Goal: Information Seeking & Learning: Learn about a topic

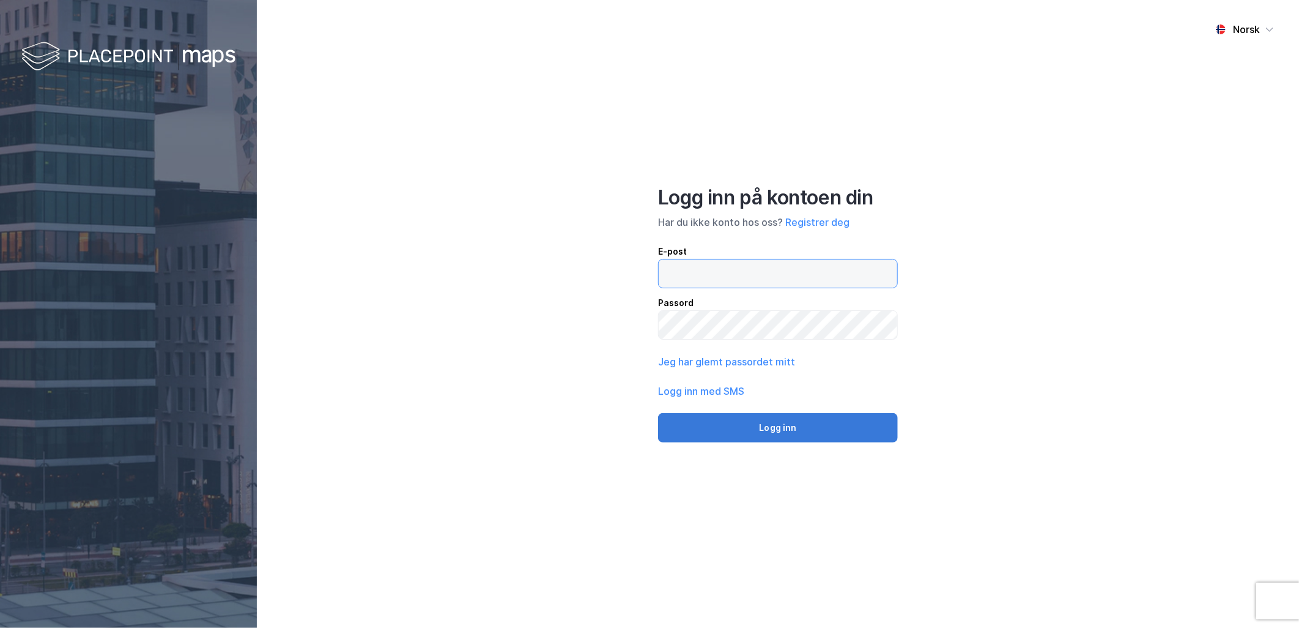
type input "[PERSON_NAME][EMAIL_ADDRESS][DOMAIN_NAME]"
click at [744, 434] on button "Logg inn" at bounding box center [778, 427] width 240 height 29
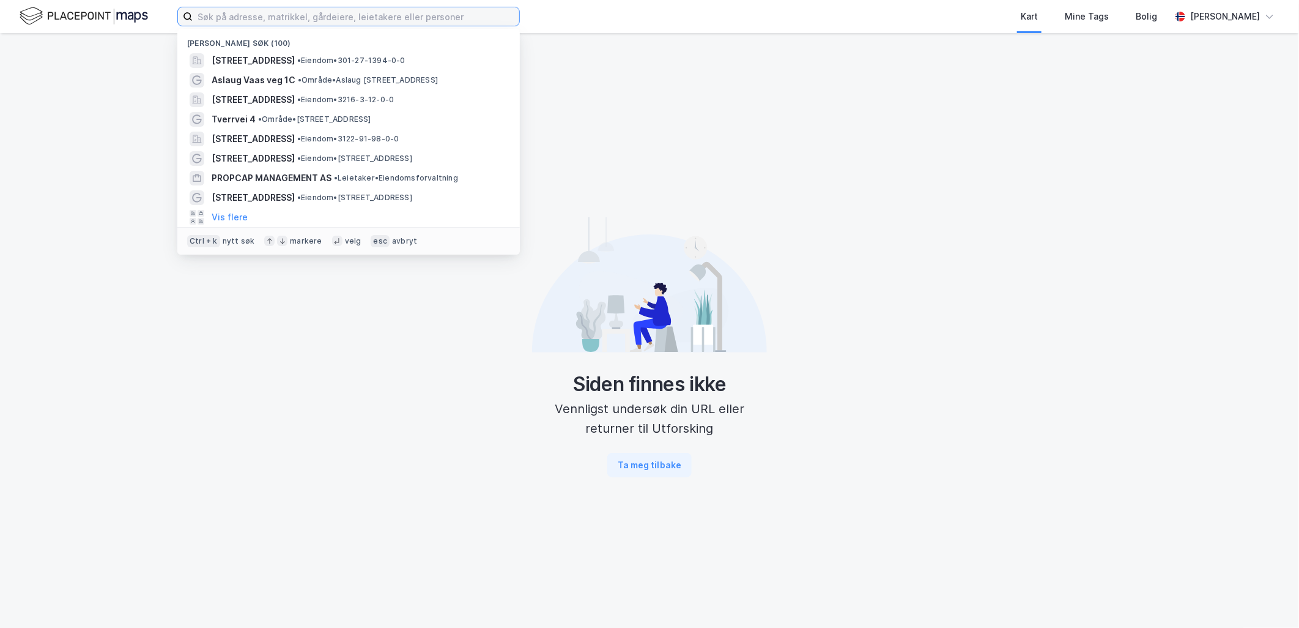
click at [406, 17] on input at bounding box center [356, 16] width 327 height 18
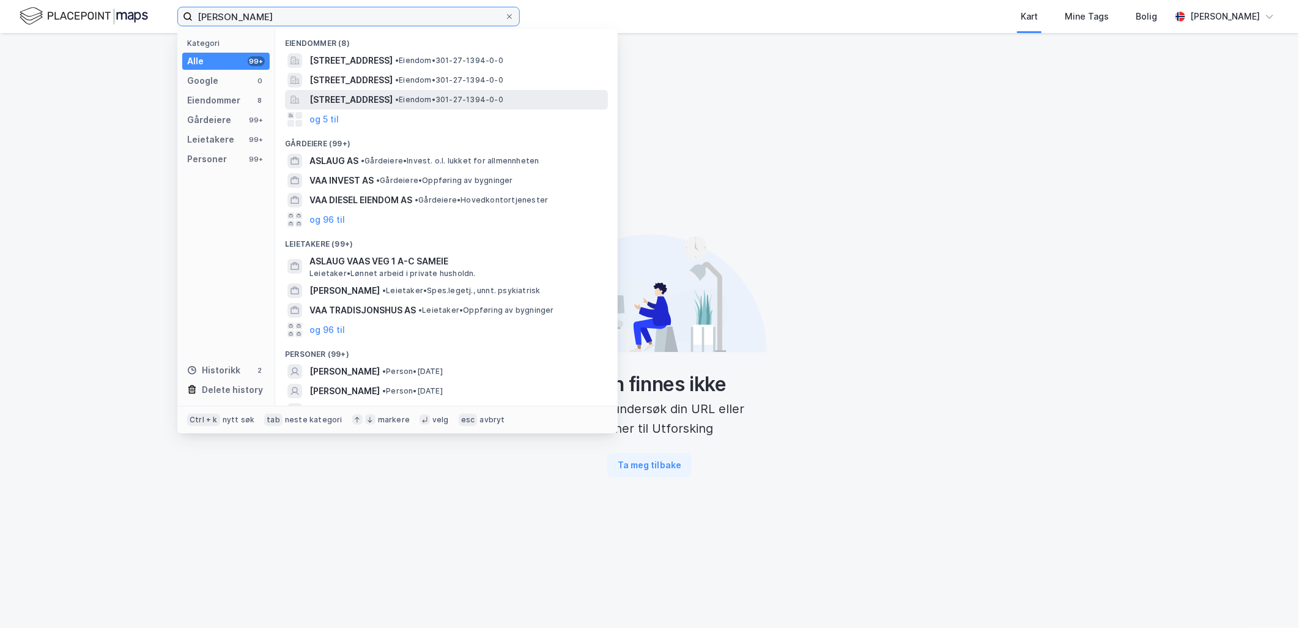
type input "[PERSON_NAME]"
click at [393, 101] on span "[STREET_ADDRESS]" at bounding box center [350, 99] width 83 height 15
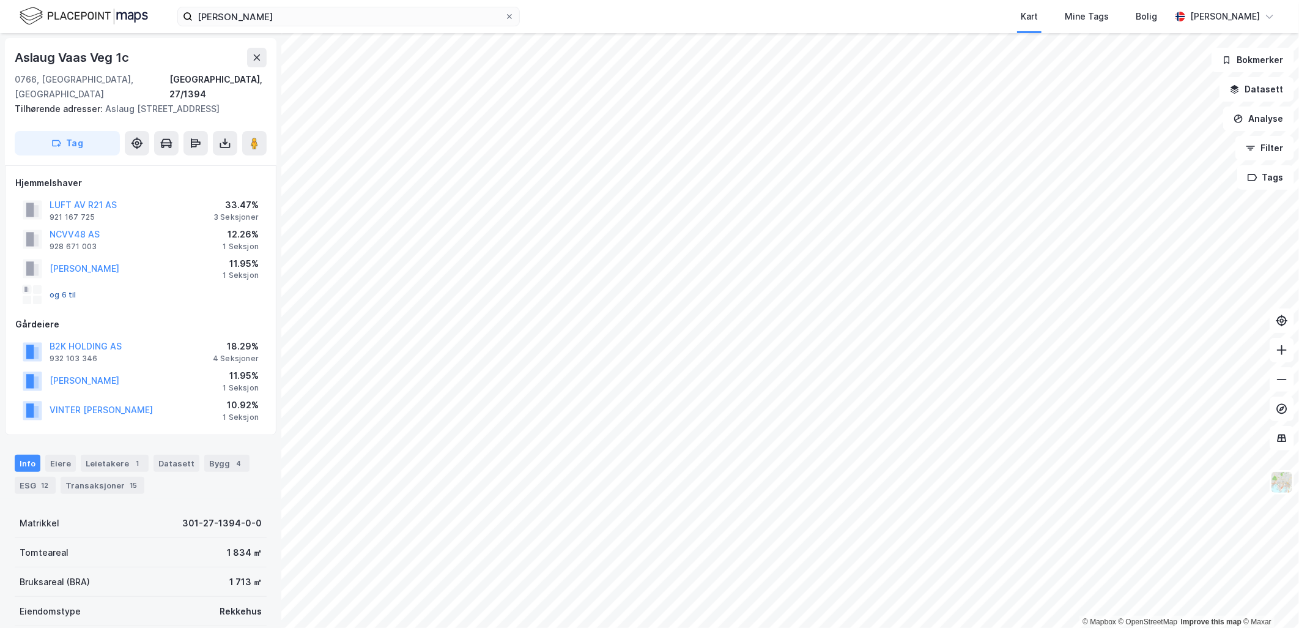
click at [0, 0] on button "og 6 til" at bounding box center [0, 0] width 0 height 0
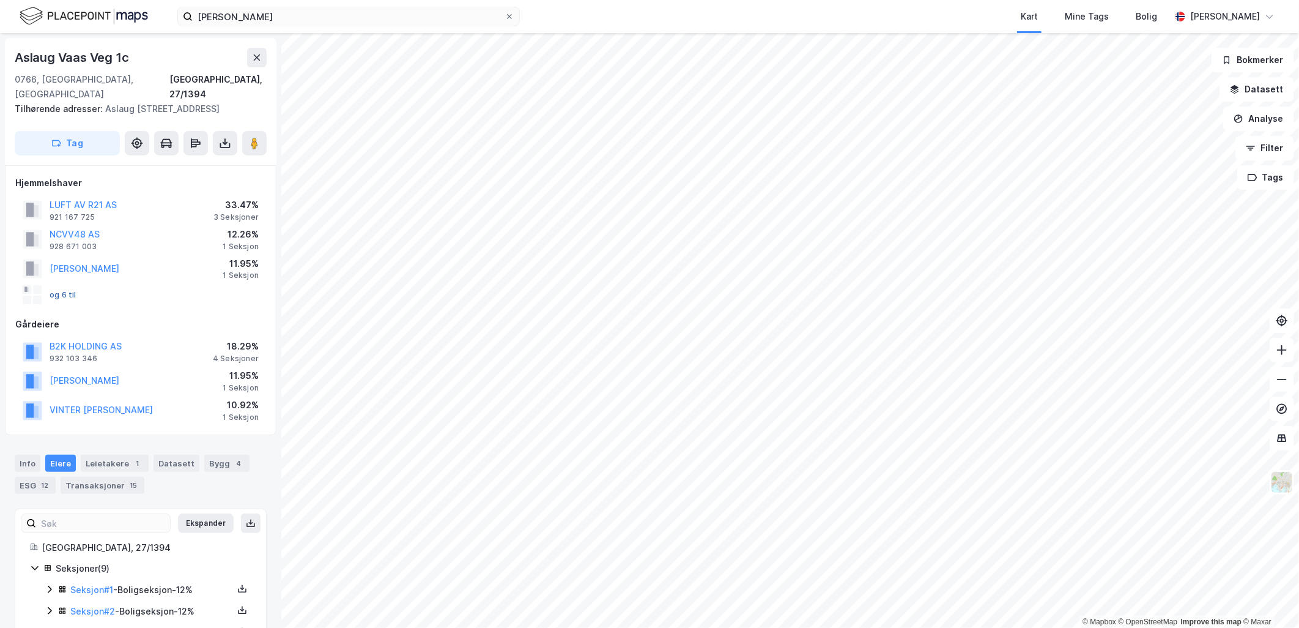
click at [0, 0] on button "og 6 til" at bounding box center [0, 0] width 0 height 0
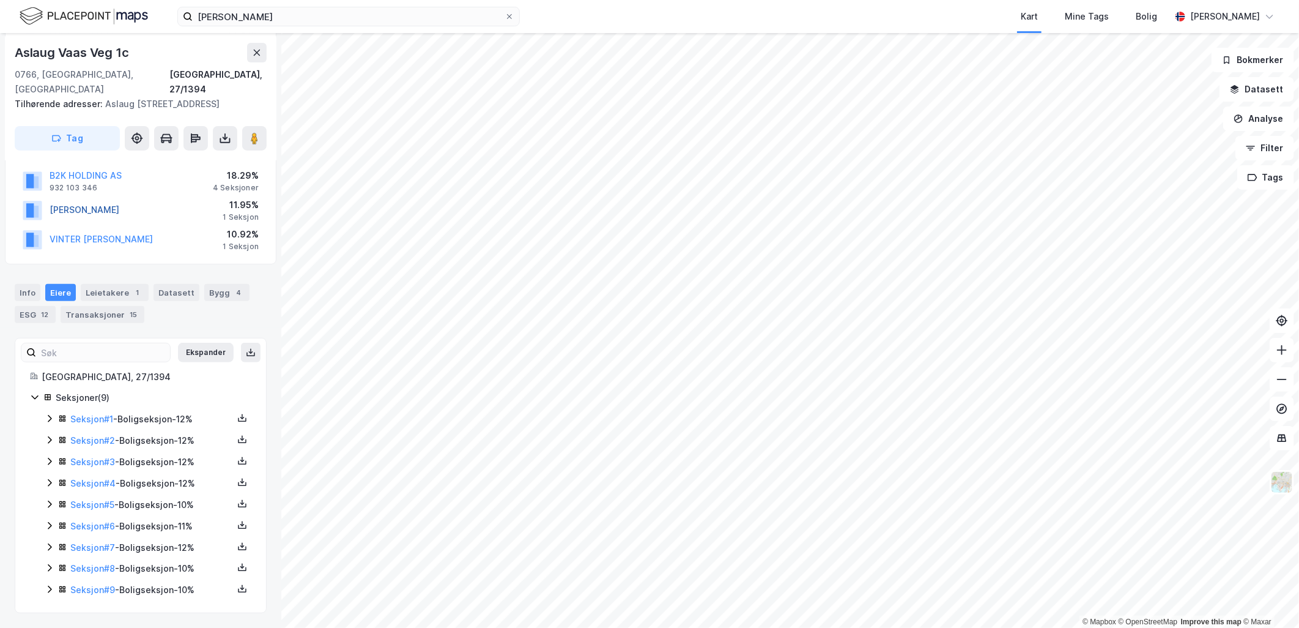
click at [0, 0] on button "[PERSON_NAME]" at bounding box center [0, 0] width 0 height 0
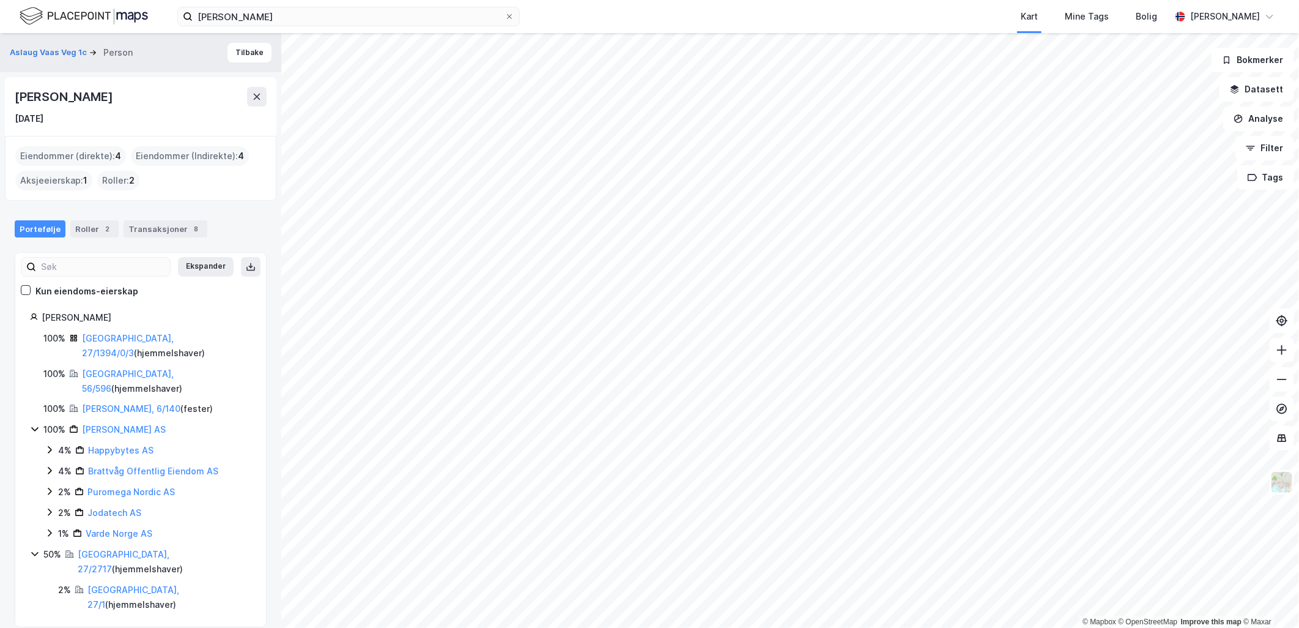
click at [30, 422] on div "100% [DEMOGRAPHIC_DATA][PERSON_NAME] AS" at bounding box center [140, 429] width 221 height 15
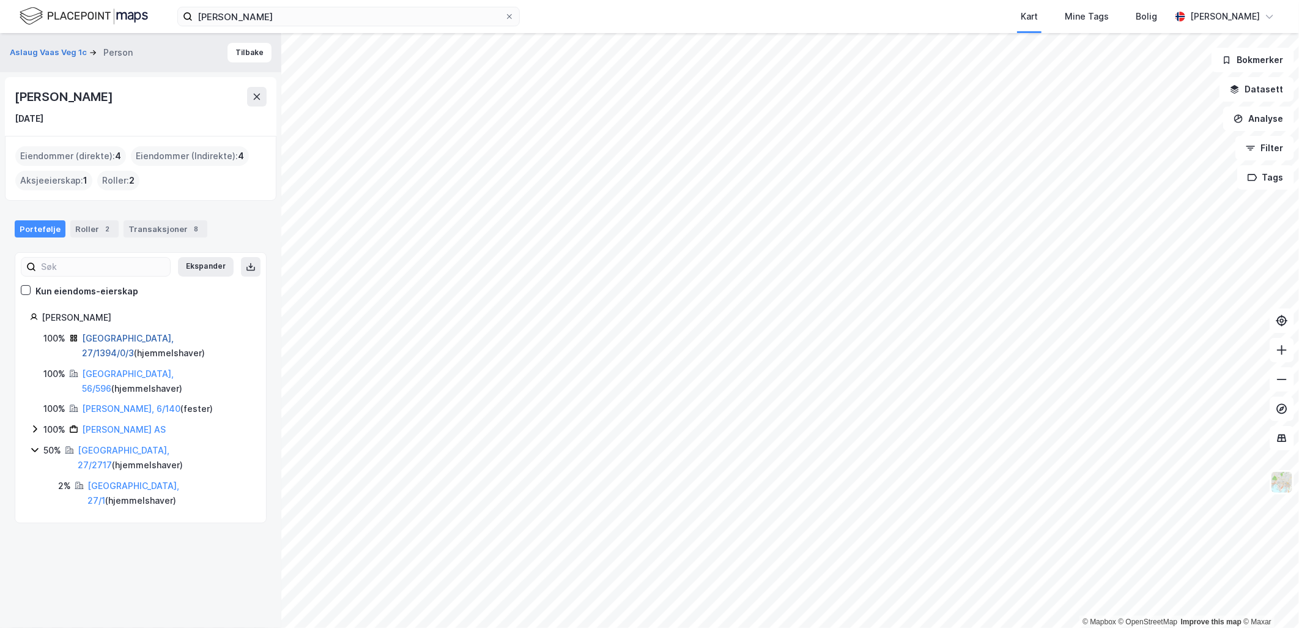
click at [129, 336] on link "[GEOGRAPHIC_DATA], 27/1394/0/3" at bounding box center [128, 345] width 92 height 25
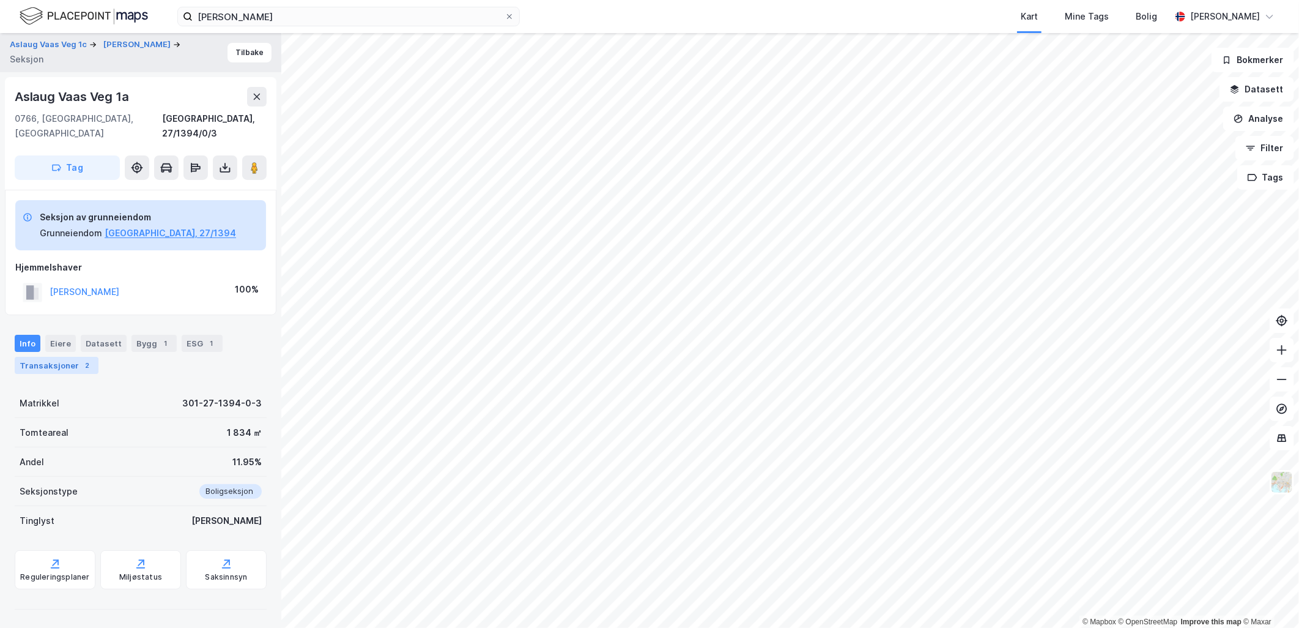
click at [72, 357] on div "Transaksjoner 2" at bounding box center [57, 365] width 84 height 17
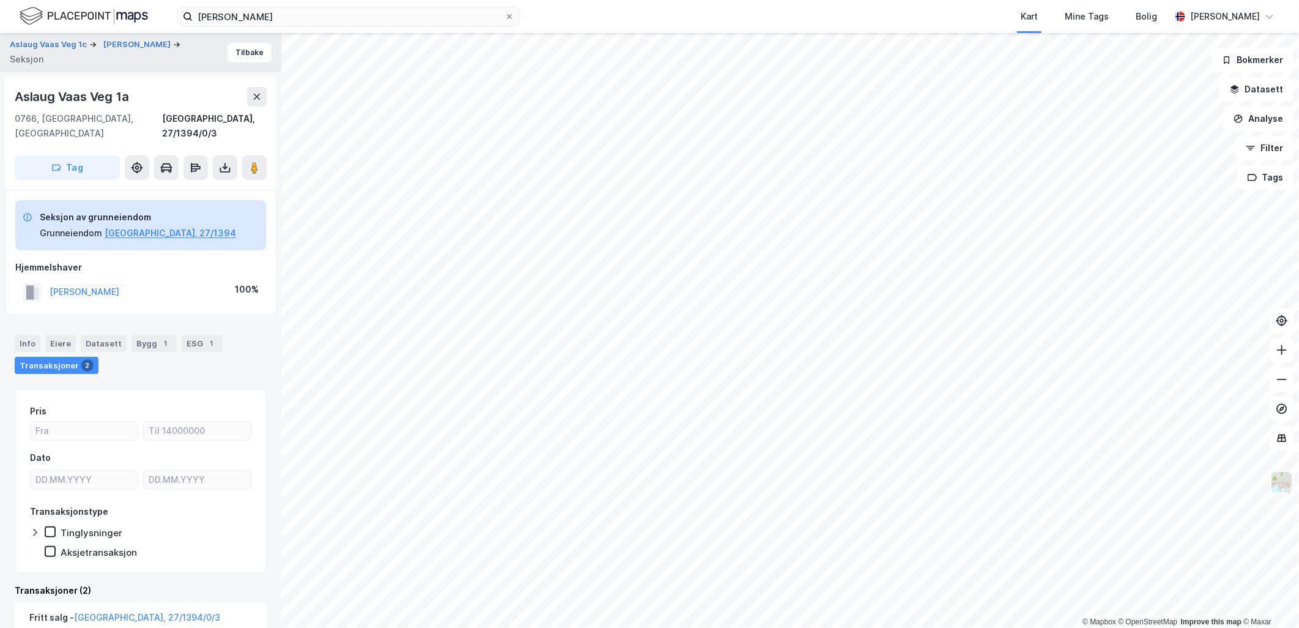
scroll to position [259, 0]
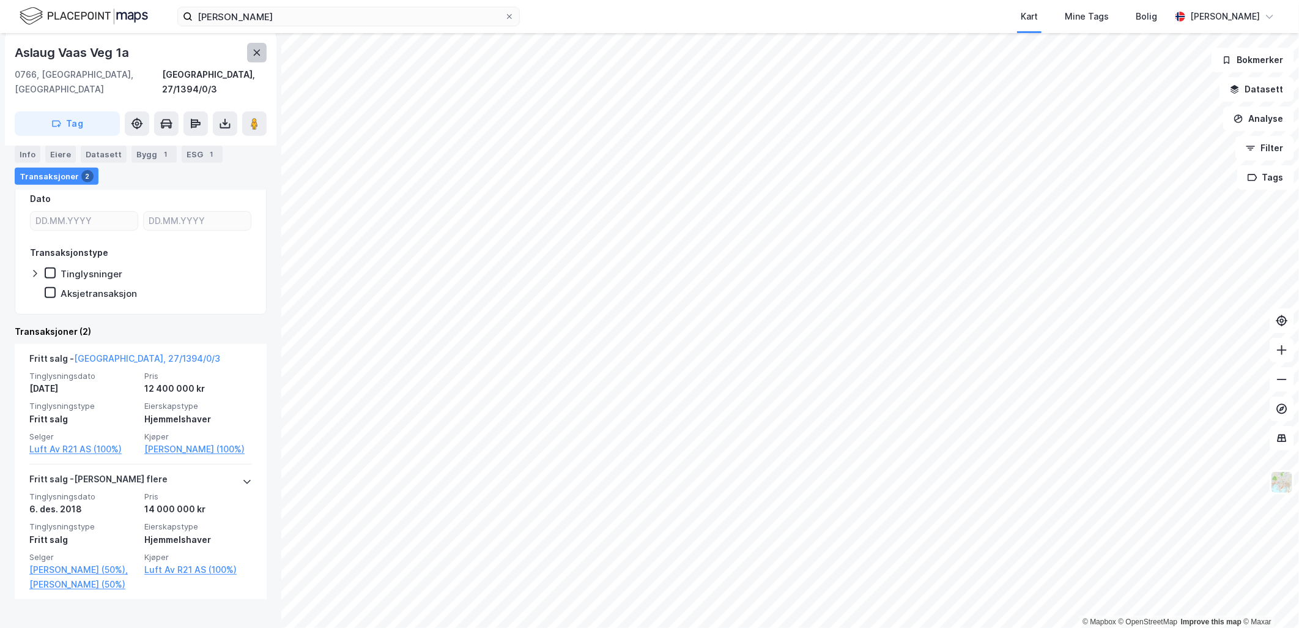
click at [250, 53] on button at bounding box center [257, 53] width 20 height 20
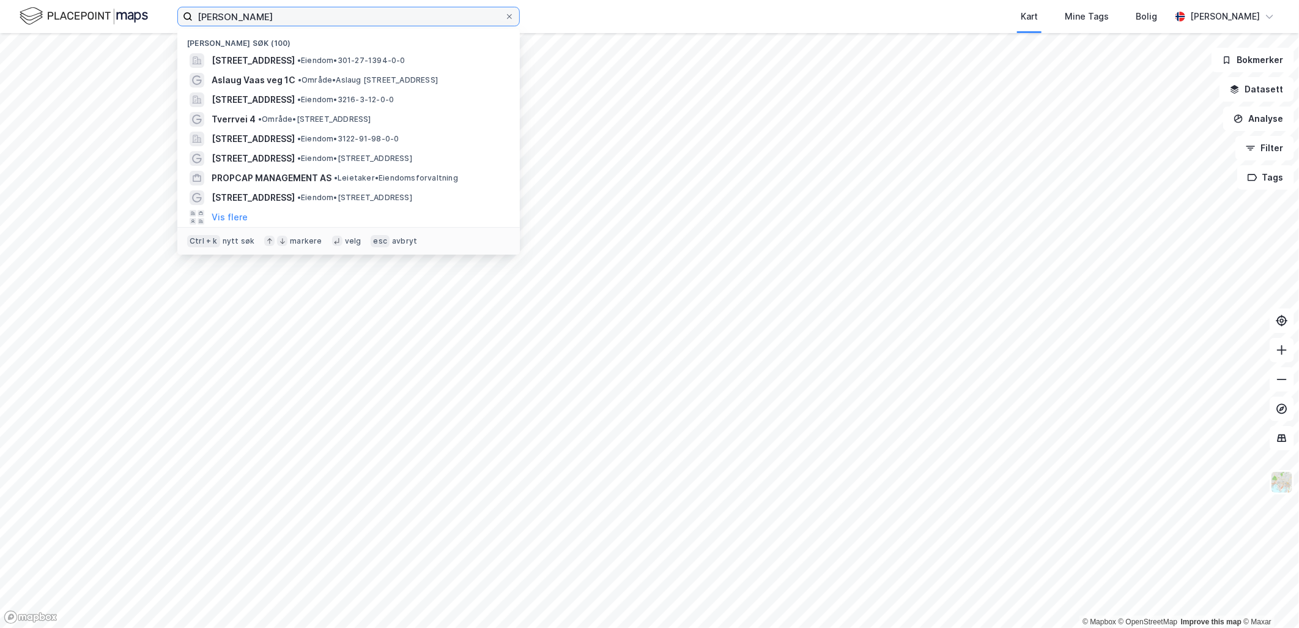
click at [283, 20] on input "[PERSON_NAME]" at bounding box center [349, 16] width 312 height 18
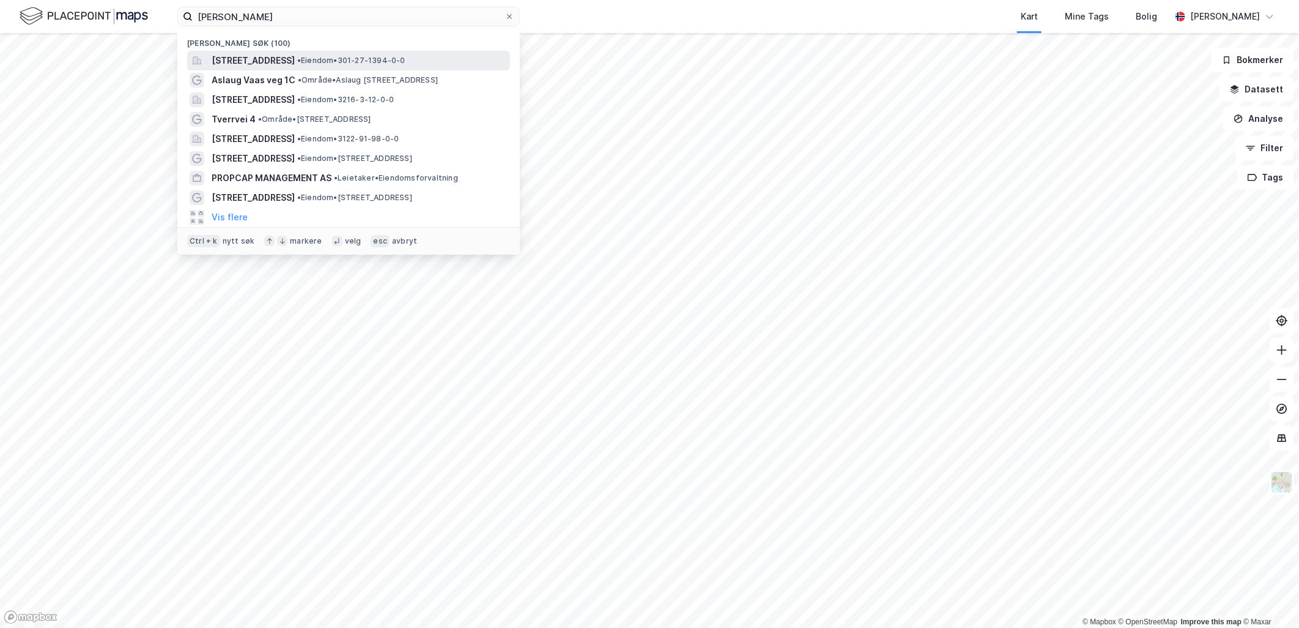
click at [278, 59] on span "[STREET_ADDRESS]" at bounding box center [253, 60] width 83 height 15
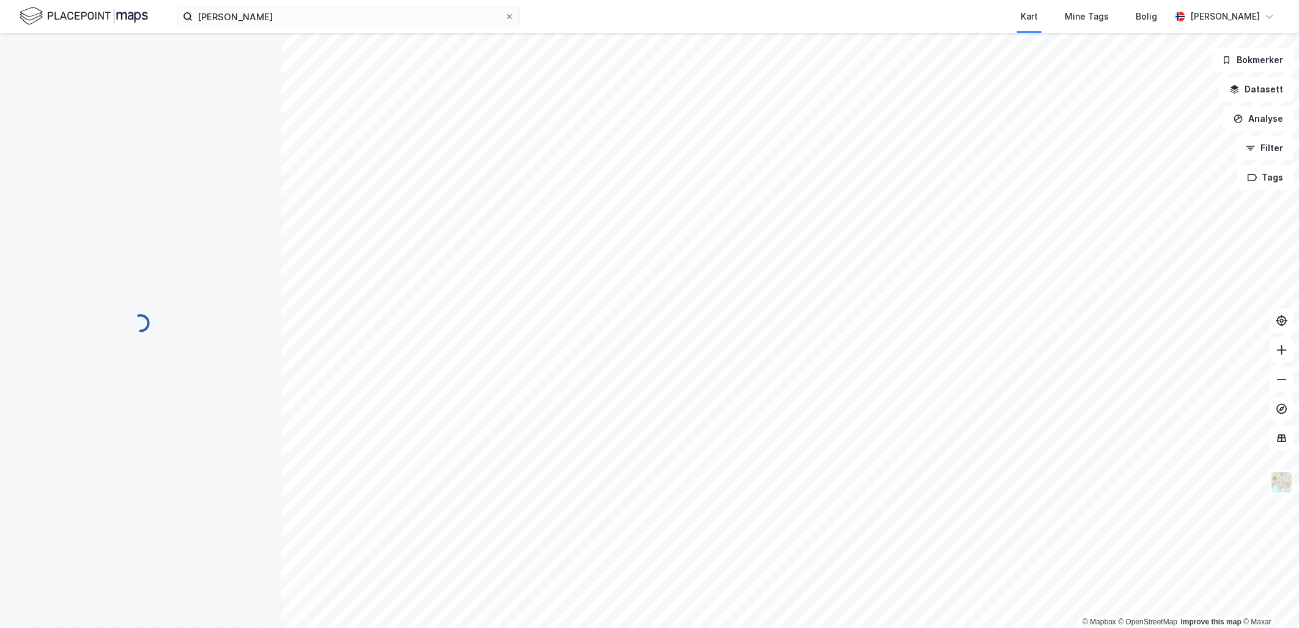
scroll to position [109, 0]
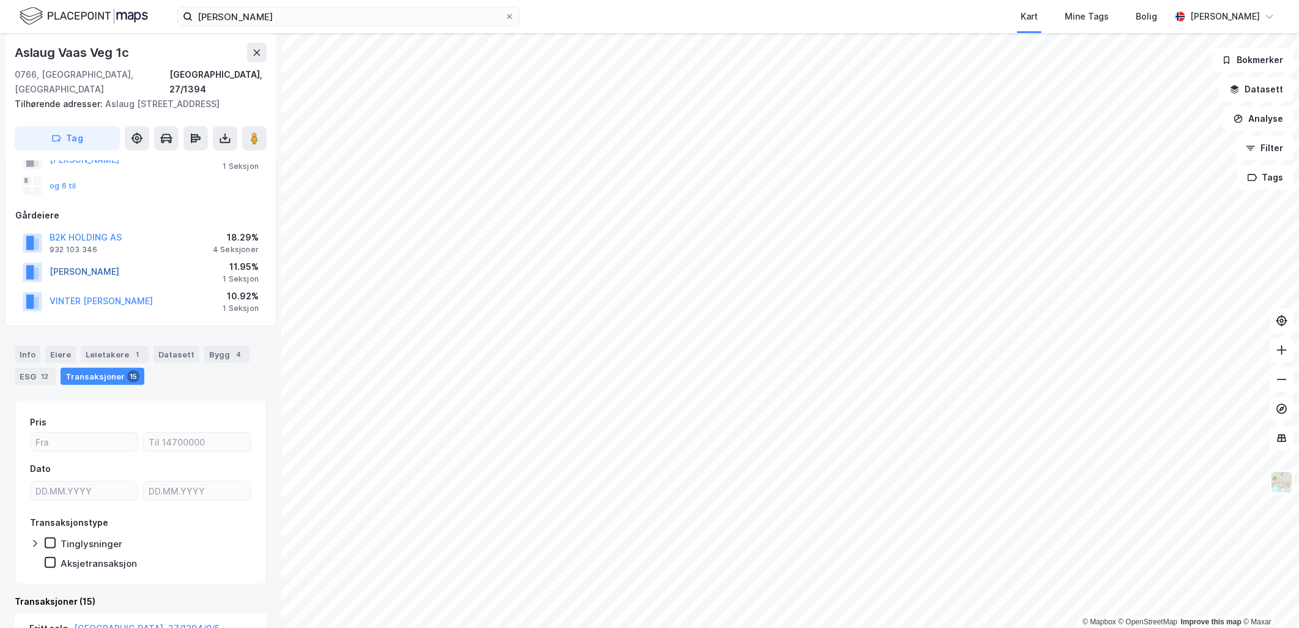
click at [0, 0] on button "[PERSON_NAME]" at bounding box center [0, 0] width 0 height 0
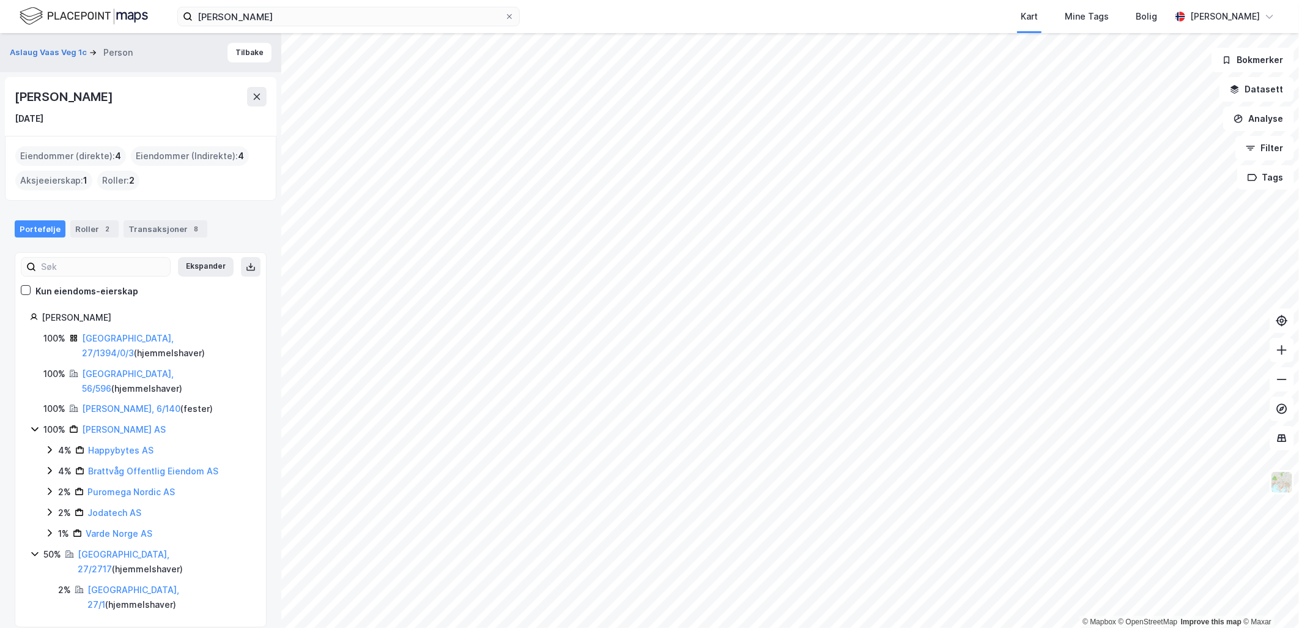
click at [35, 424] on icon at bounding box center [35, 429] width 10 height 10
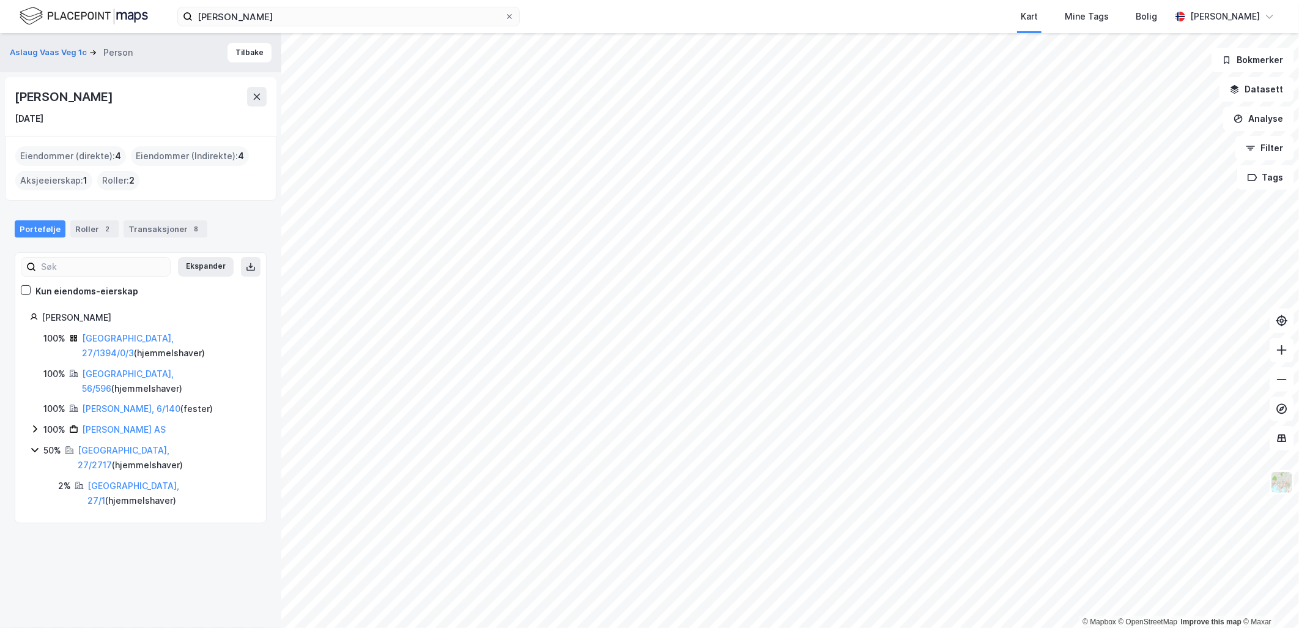
click at [31, 445] on icon at bounding box center [35, 450] width 10 height 10
click at [124, 334] on link "[GEOGRAPHIC_DATA], 27/1394/0/3" at bounding box center [128, 345] width 92 height 25
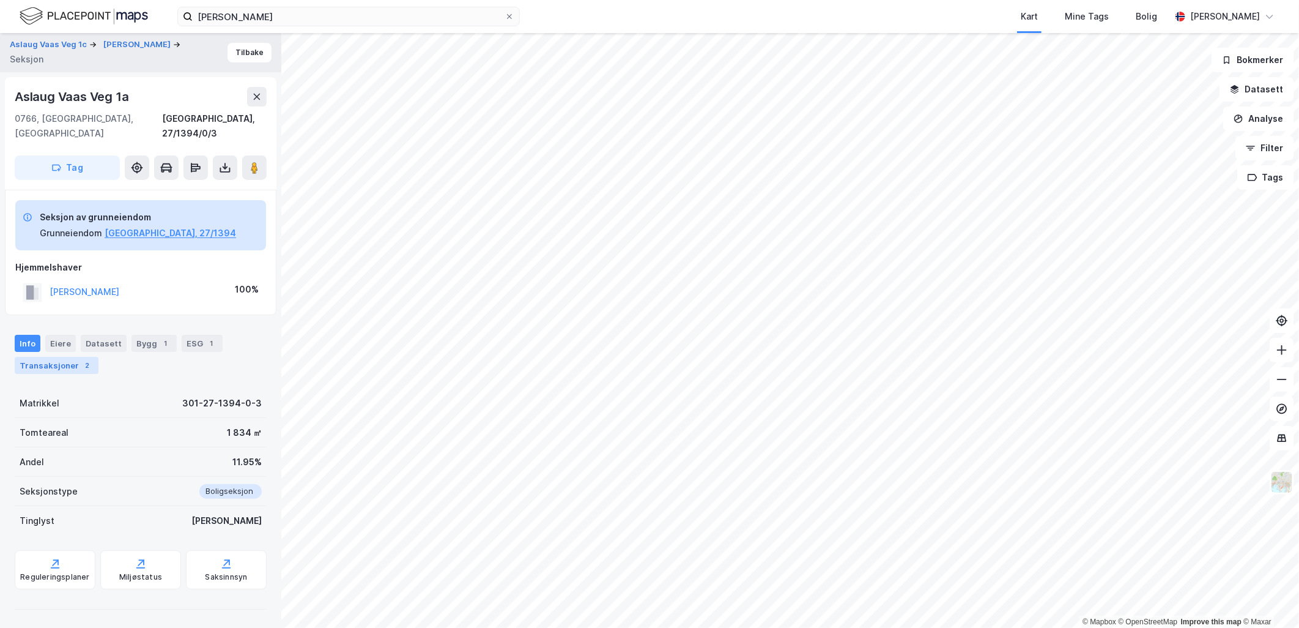
click at [47, 357] on div "Transaksjoner 2" at bounding box center [57, 365] width 84 height 17
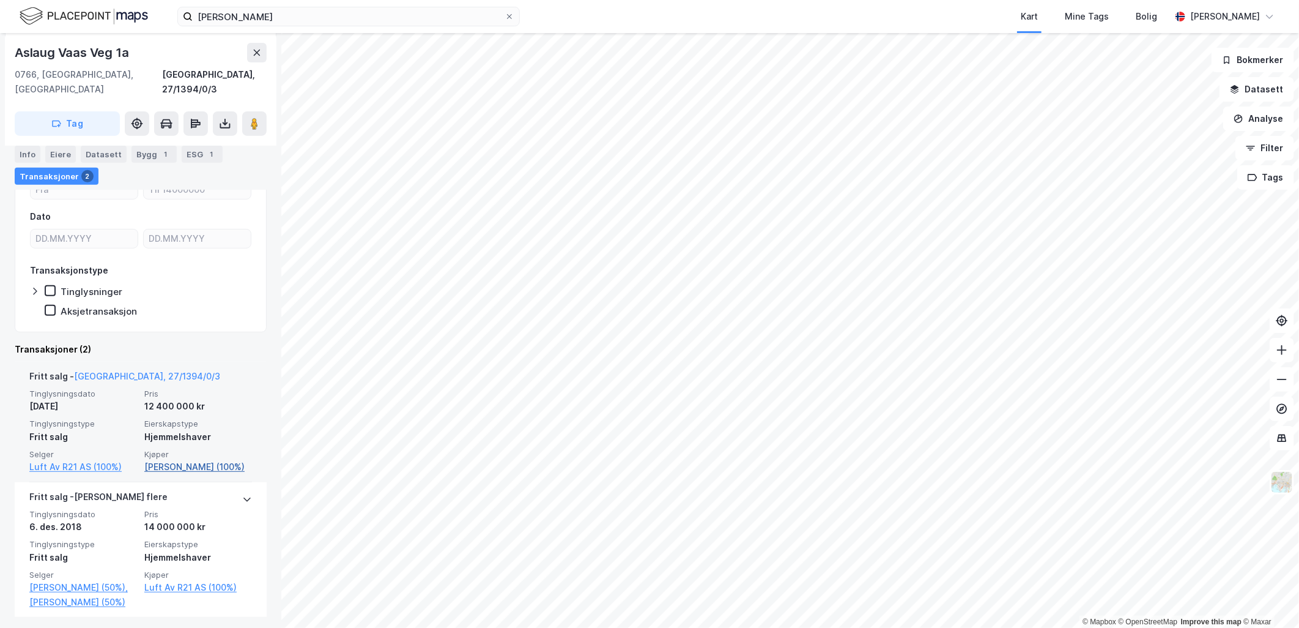
scroll to position [259, 0]
